Goal: Task Accomplishment & Management: Use online tool/utility

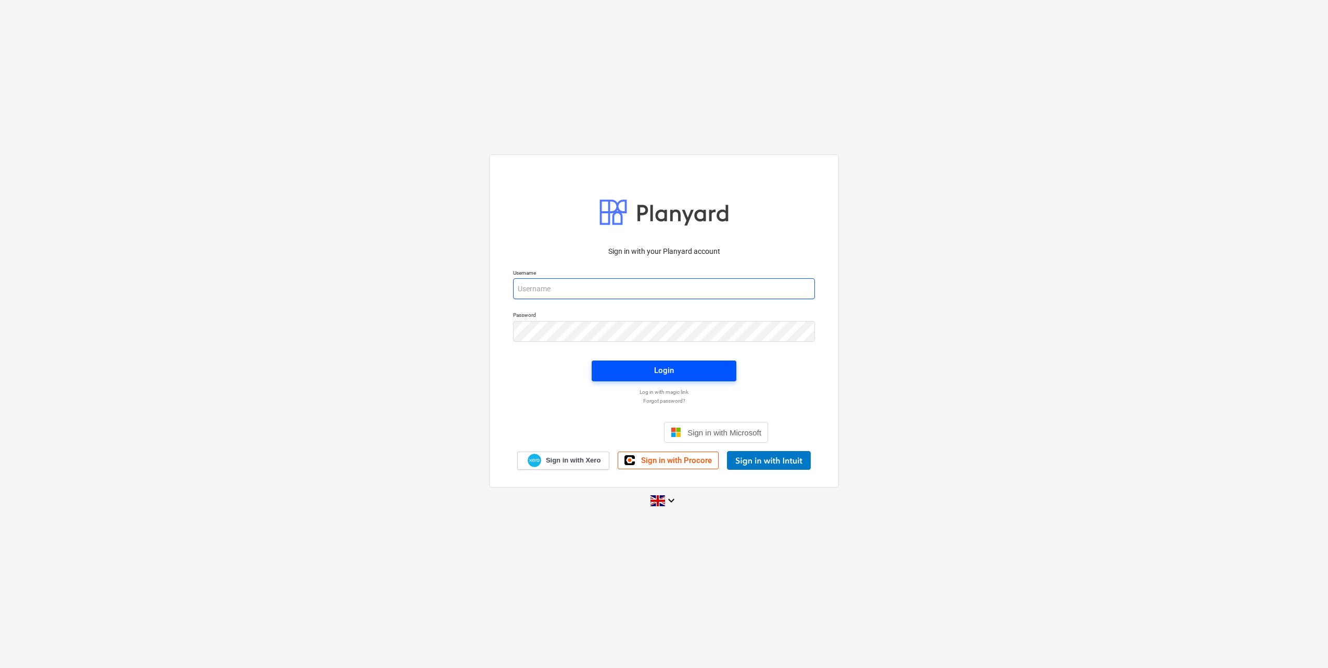
type input "[PERSON_NAME][EMAIL_ADDRESS][DOMAIN_NAME]"
click at [652, 372] on span "Login" at bounding box center [664, 371] width 120 height 14
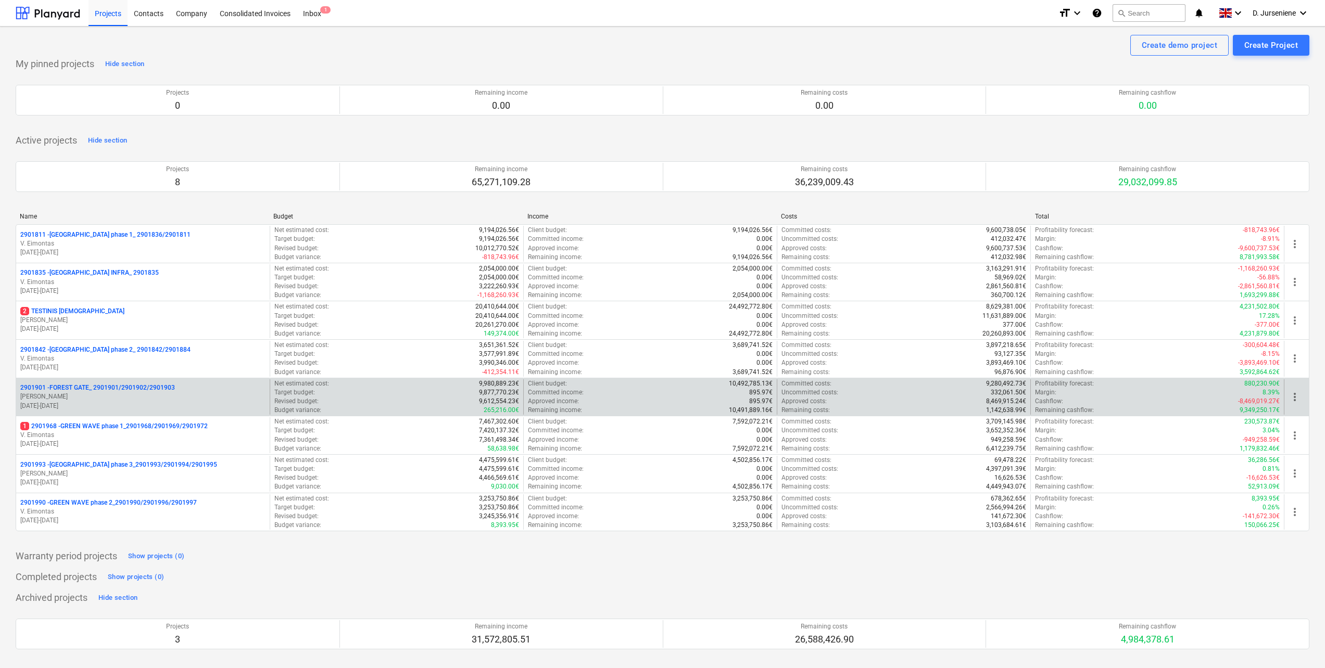
click at [93, 396] on p "[PERSON_NAME]" at bounding box center [142, 396] width 245 height 9
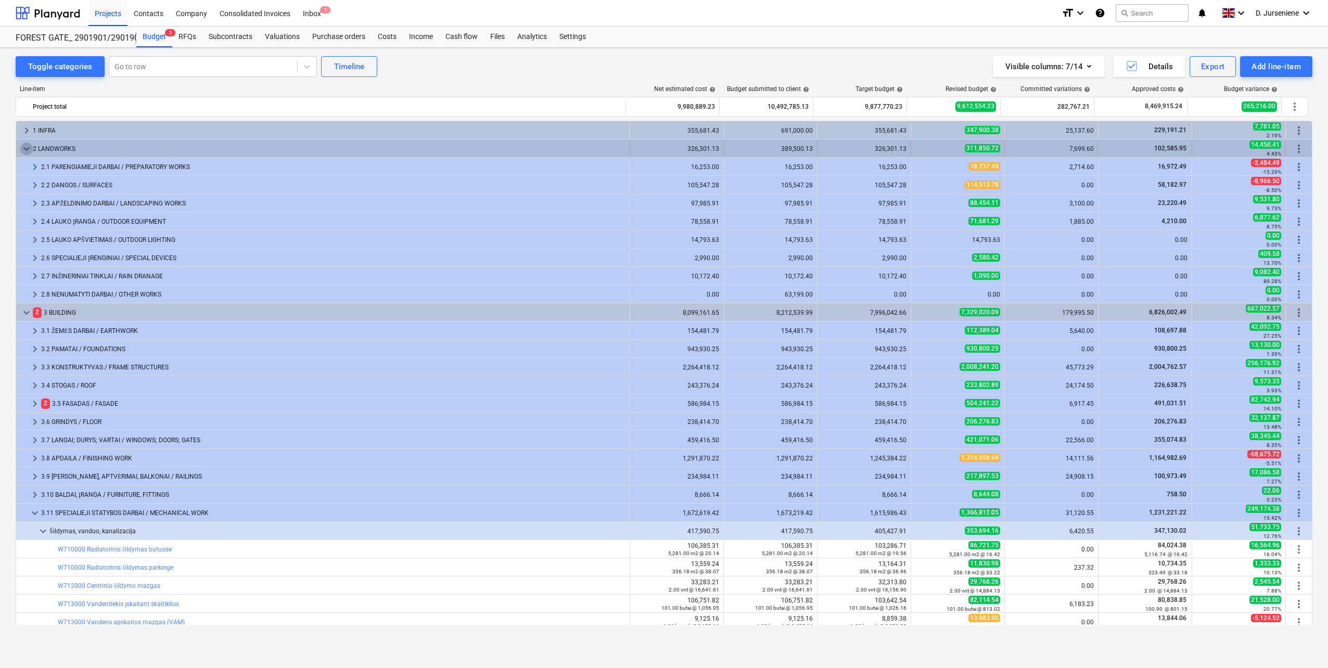
click at [23, 147] on span "keyboard_arrow_down" at bounding box center [26, 149] width 12 height 12
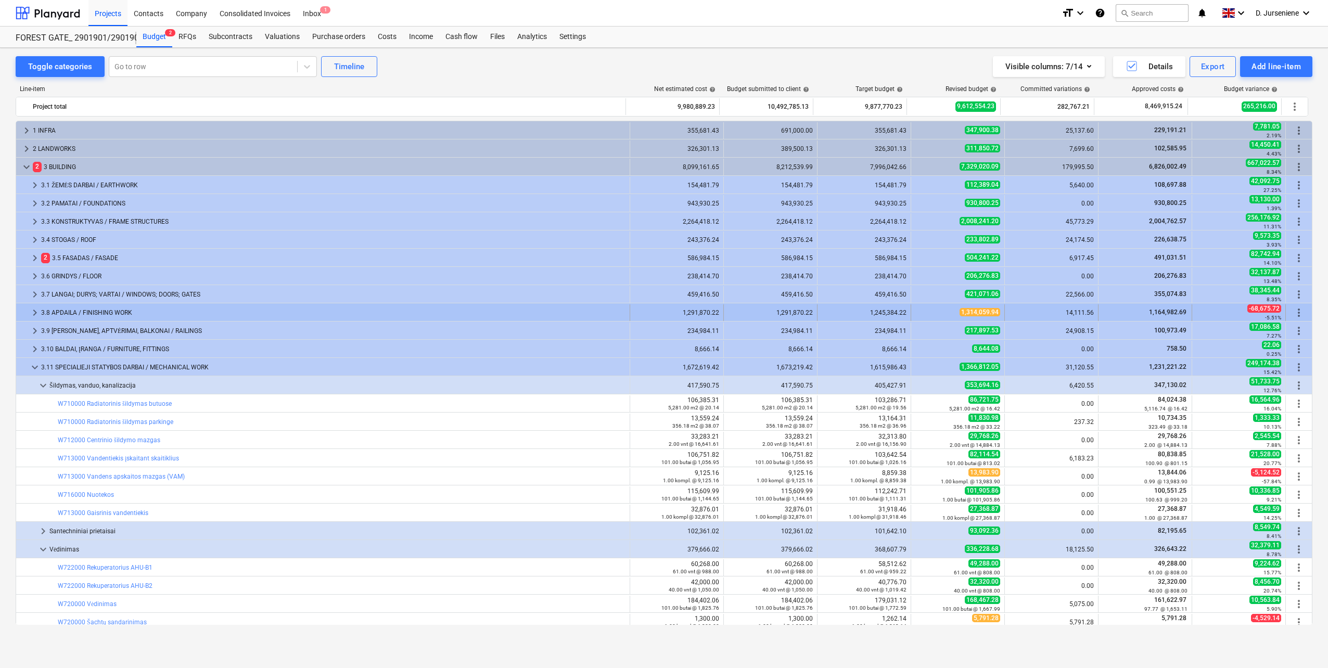
click at [75, 309] on div "3.8 APDAILA / FINISHING WORK" at bounding box center [333, 313] width 585 height 17
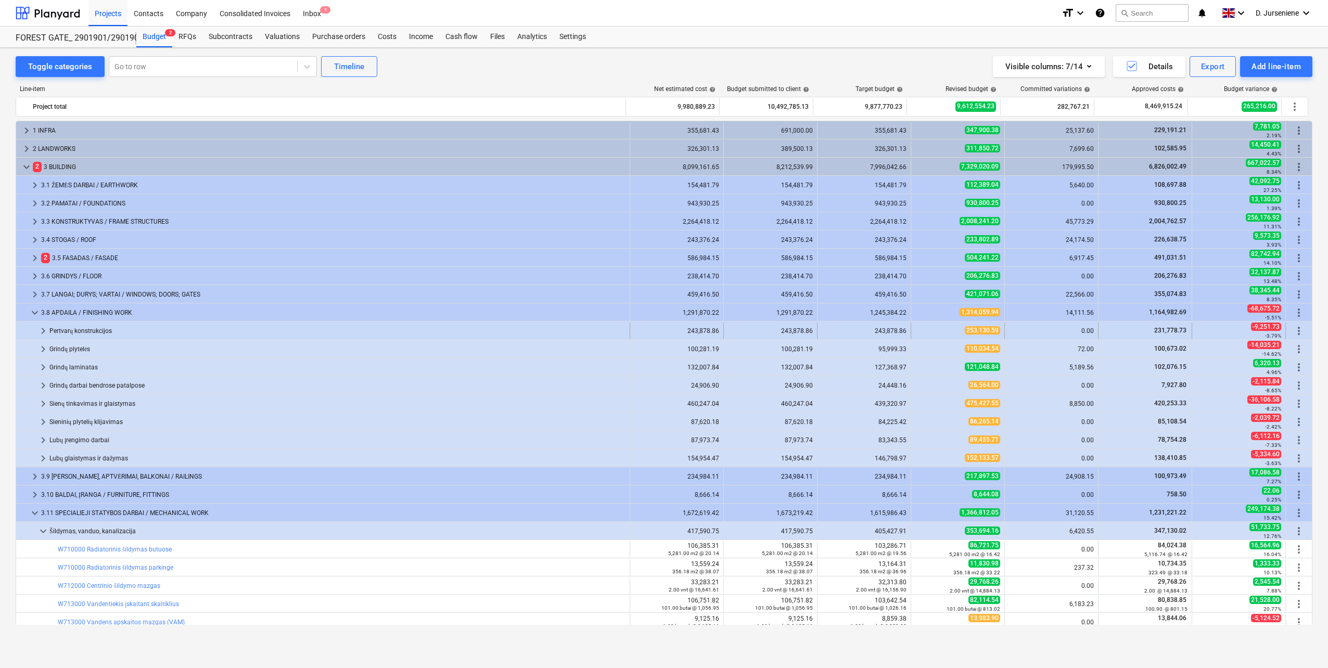
click at [41, 330] on span "keyboard_arrow_right" at bounding box center [43, 331] width 12 height 12
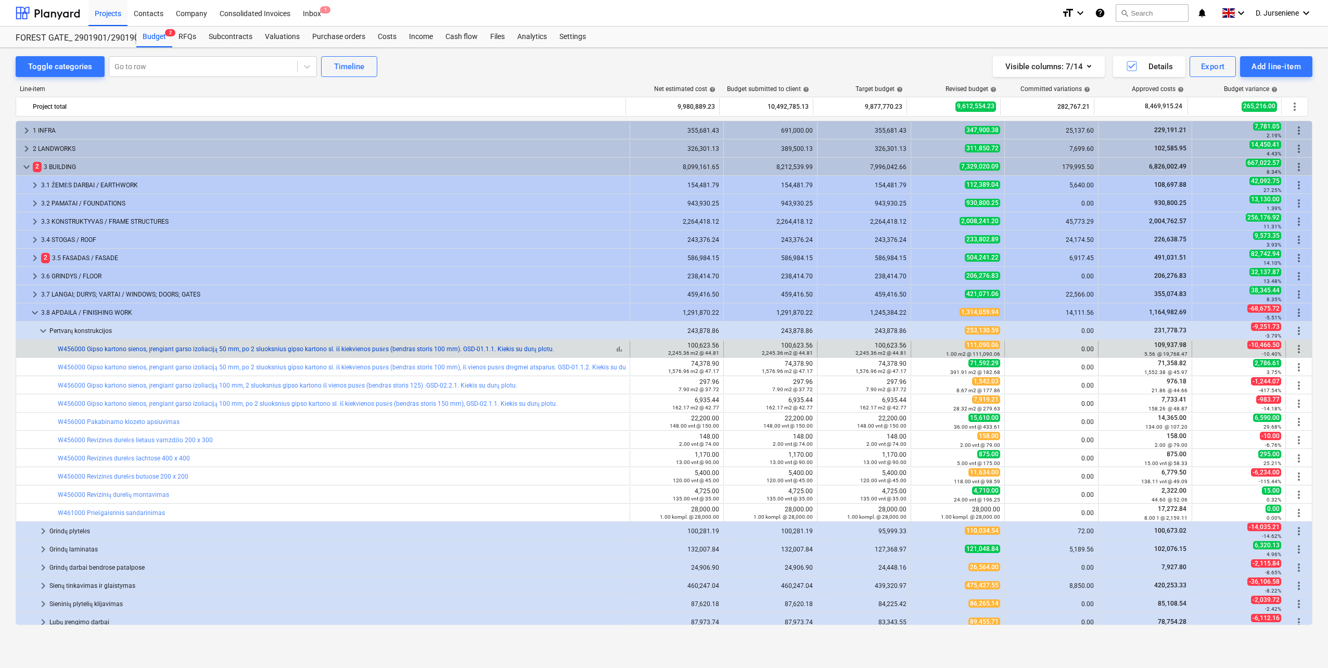
click at [176, 348] on link "W456000 Gipso kartono sienos, įrengiant garso izoliaciją 50 mm, po 2 sluoksnius…" at bounding box center [306, 349] width 497 height 7
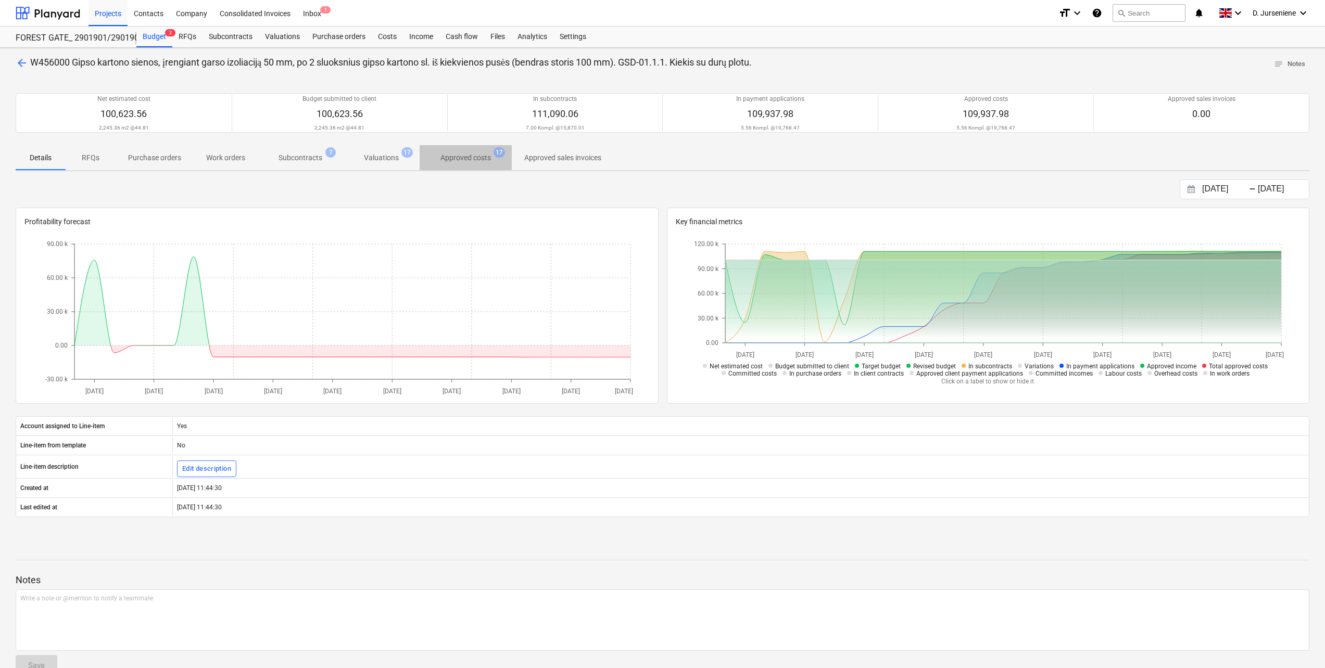
click at [449, 159] on p "Approved costs" at bounding box center [465, 158] width 50 height 11
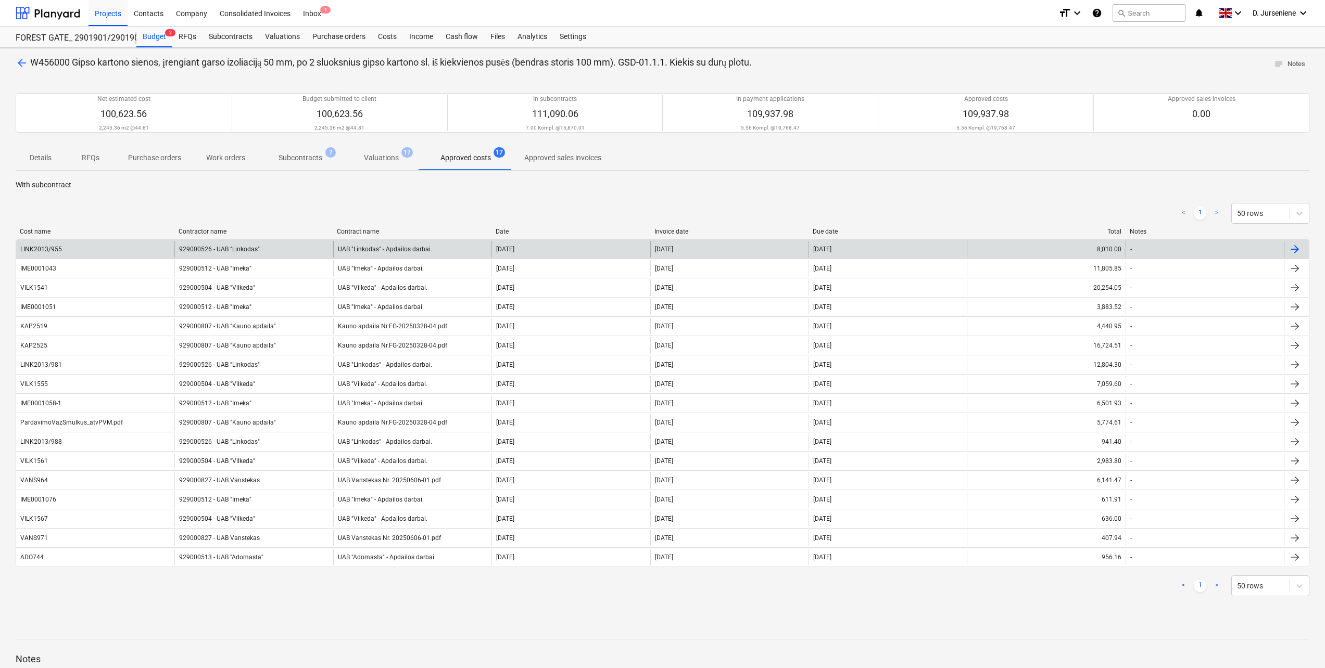
click at [1294, 249] on div at bounding box center [1294, 249] width 12 height 12
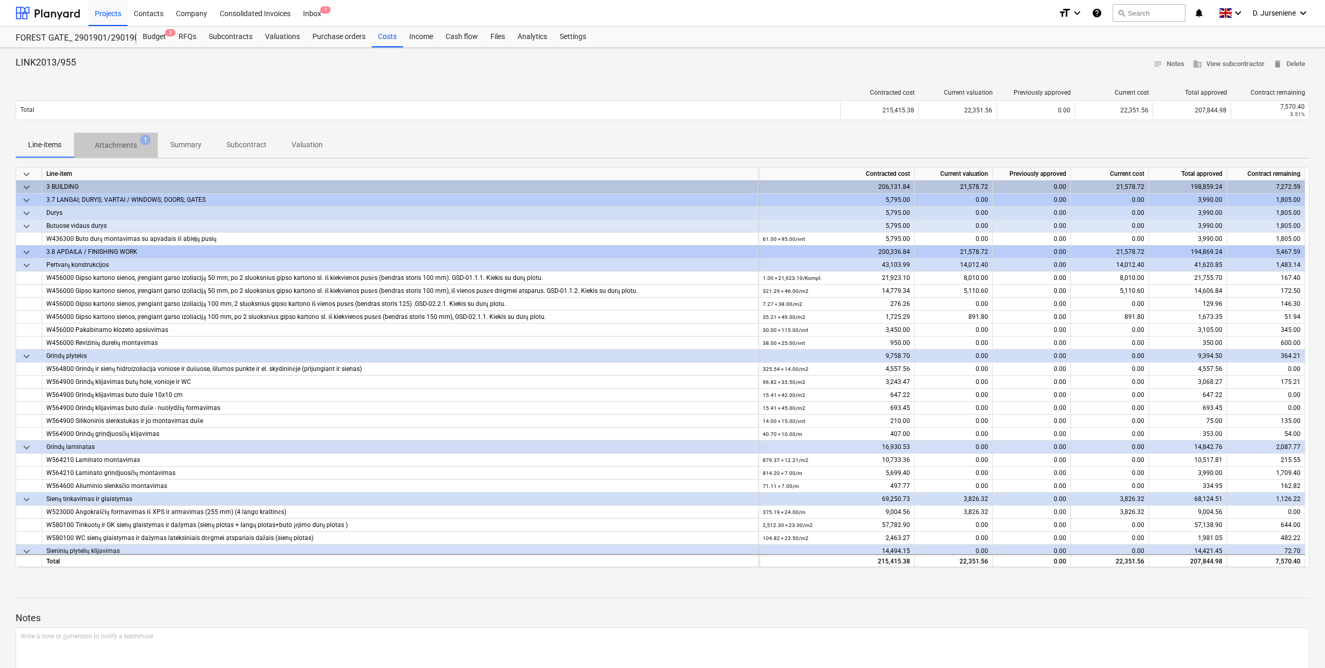
click at [99, 141] on p "Attachments" at bounding box center [116, 145] width 42 height 11
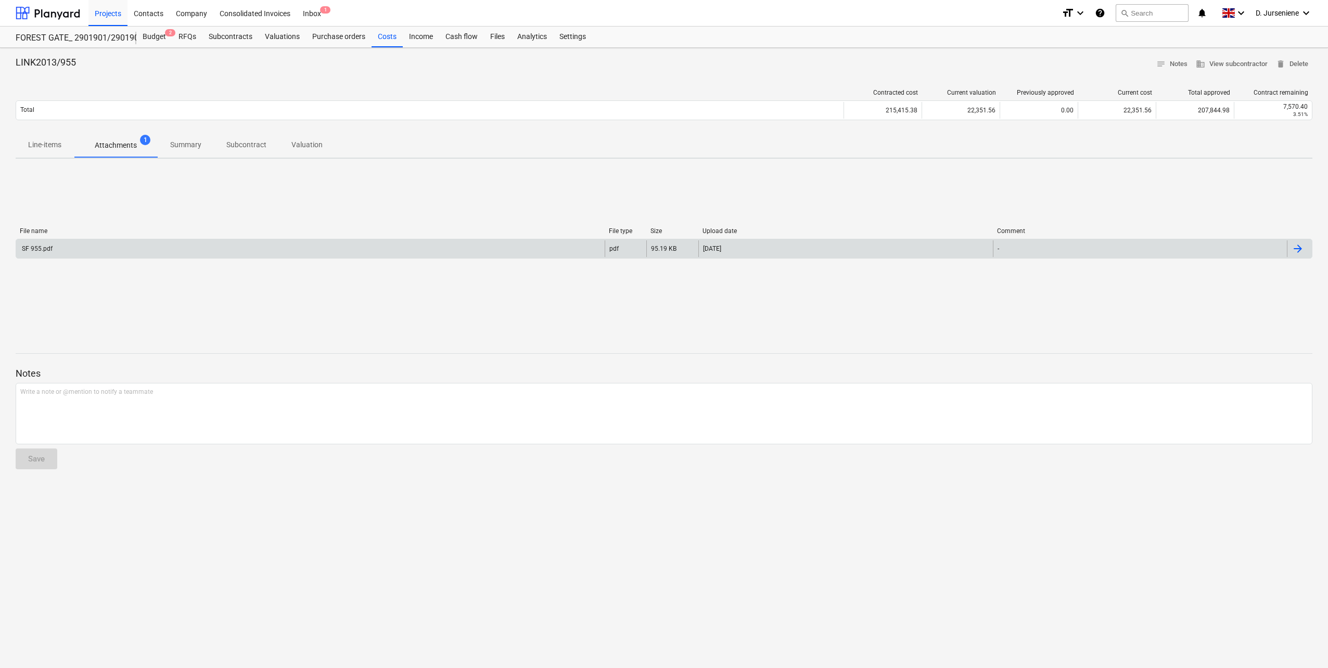
click at [27, 248] on div "SF 955.pdf" at bounding box center [36, 248] width 32 height 7
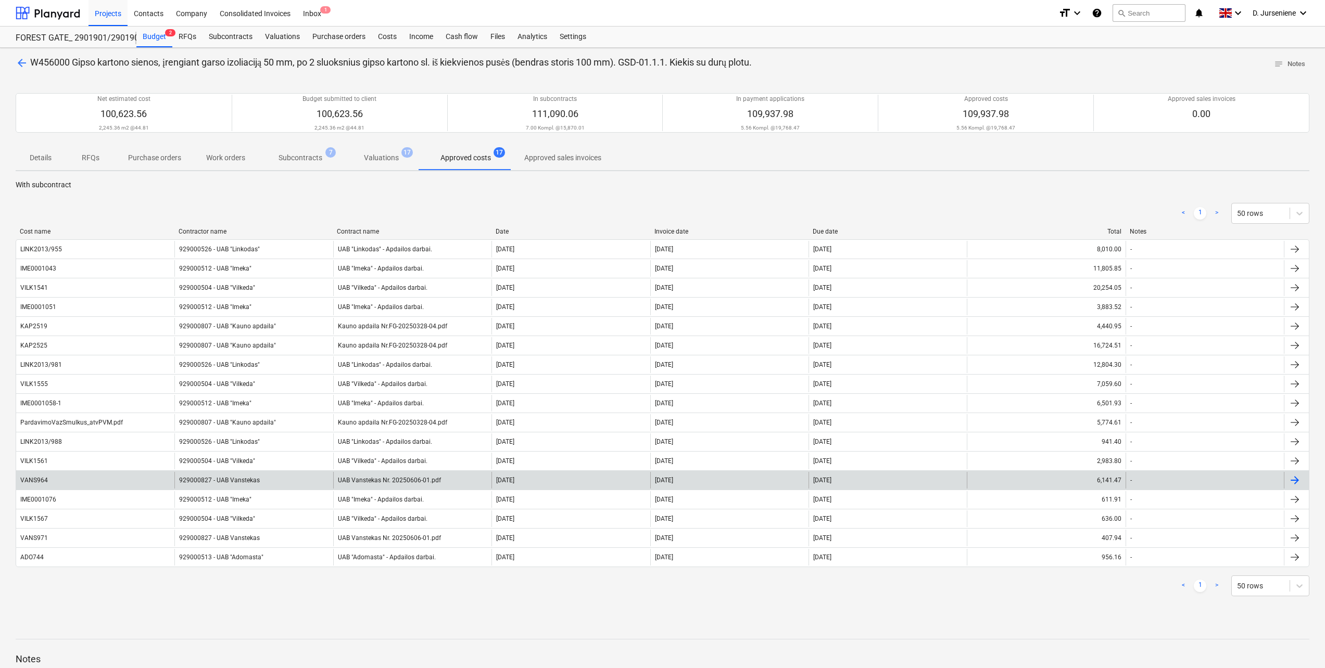
click at [228, 479] on div "929000827 - UAB Vanstekas" at bounding box center [253, 480] width 158 height 17
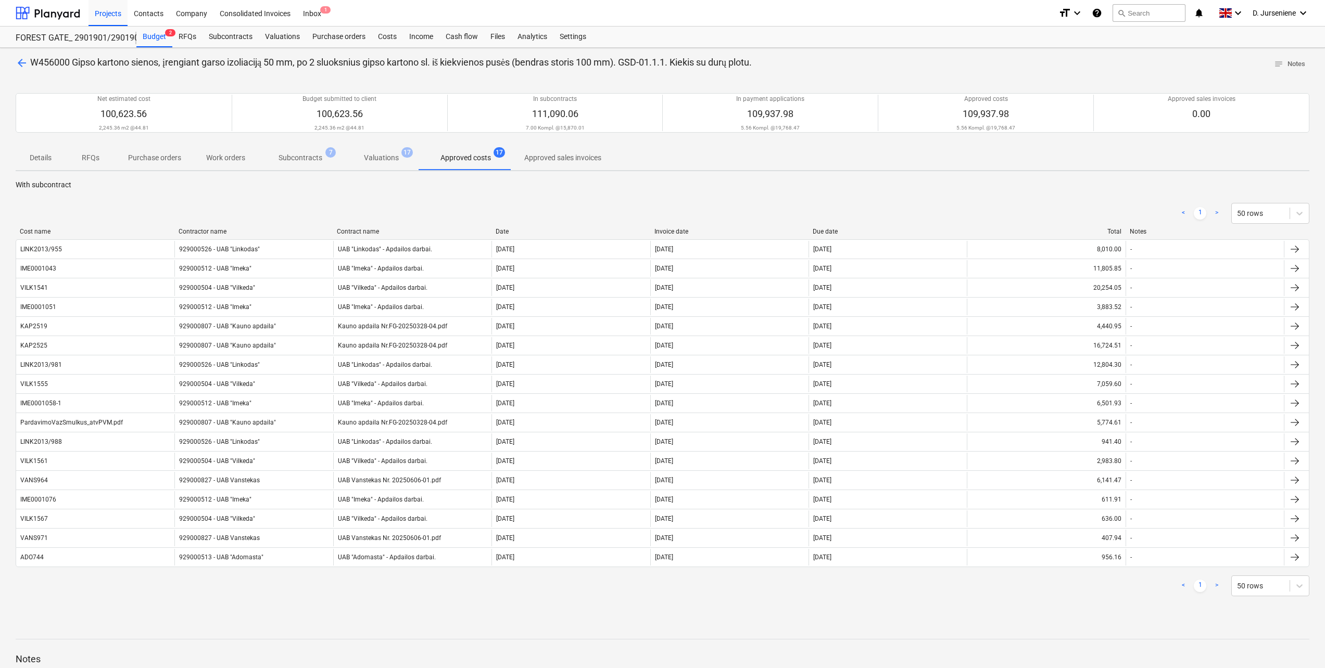
click at [378, 158] on p "Valuations" at bounding box center [381, 158] width 35 height 11
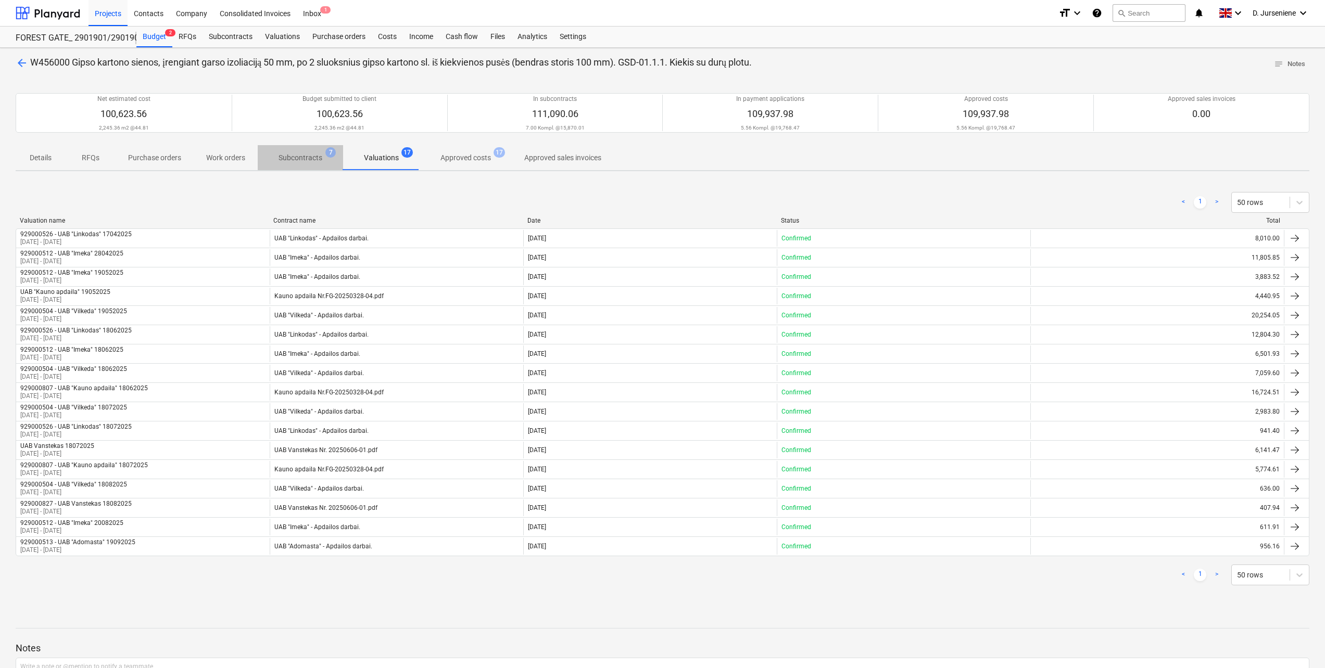
click at [311, 161] on p "Subcontracts" at bounding box center [300, 158] width 44 height 11
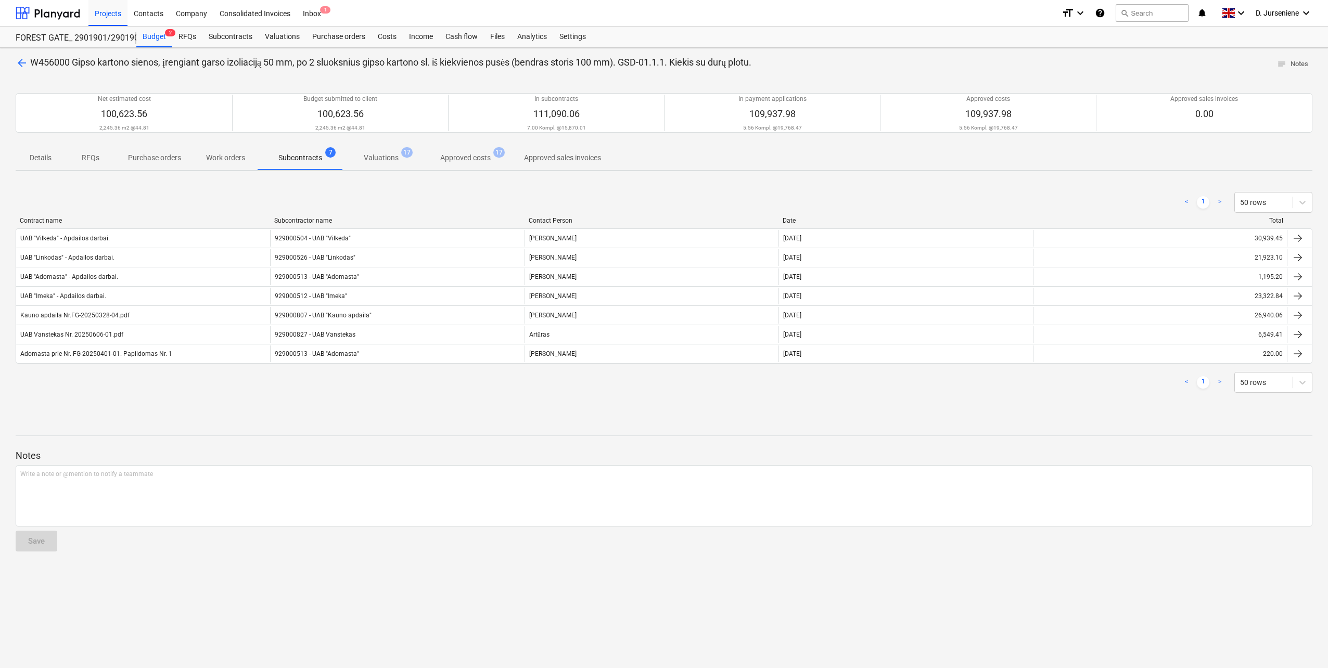
click at [41, 161] on p "Details" at bounding box center [40, 158] width 25 height 11
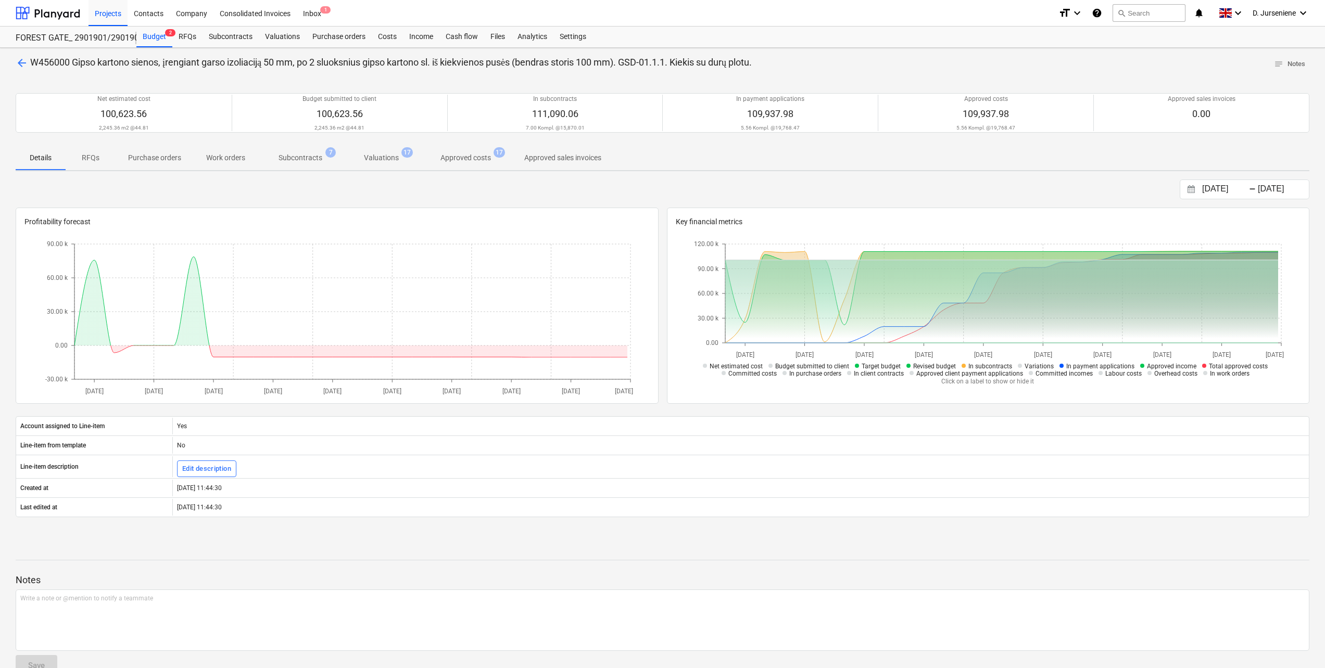
click at [22, 65] on span "arrow_back" at bounding box center [22, 63] width 12 height 12
